Goal: Check status

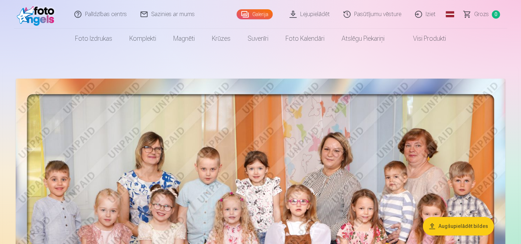
click at [375, 11] on link "Pasūtījumu vēsture" at bounding box center [372, 14] width 71 height 29
click at [375, 14] on link "Pasūtījumu vēsture" at bounding box center [372, 14] width 71 height 29
click at [370, 14] on link "Pasūtījumu vēsture" at bounding box center [372, 14] width 71 height 29
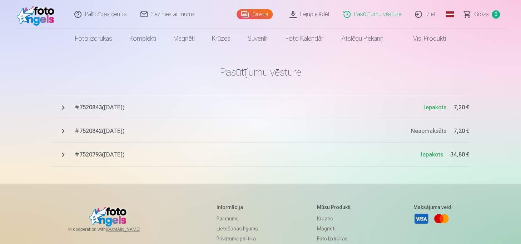
click at [86, 111] on span "# 7520843 ( [DATE] )" at bounding box center [249, 107] width 349 height 9
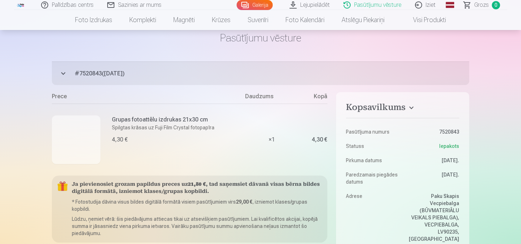
scroll to position [36, 0]
